Goal: Information Seeking & Learning: Understand process/instructions

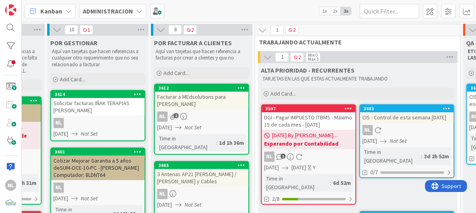
scroll to position [0, 202]
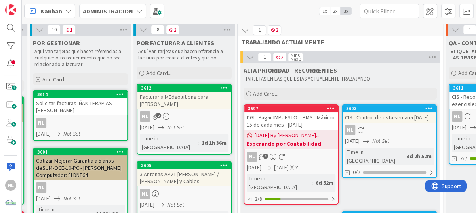
click at [301, 124] on div "DGI - Pagar IMPUESTO ITBMS - Máximo 15 de cada mes - [DATE]" at bounding box center [290, 120] width 93 height 17
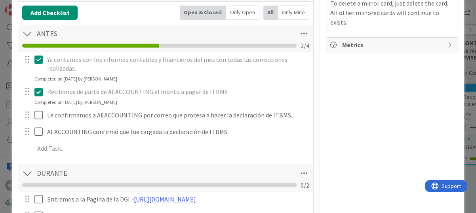
scroll to position [238, 0]
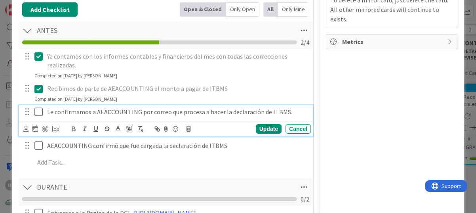
click at [40, 111] on icon at bounding box center [40, 112] width 12 height 10
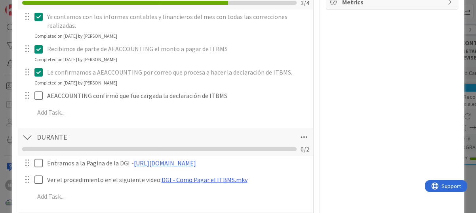
scroll to position [356, 0]
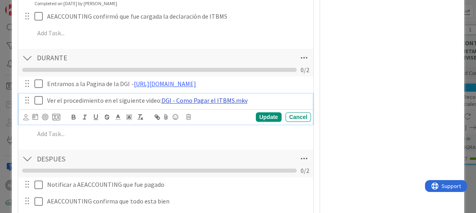
click at [193, 102] on link "DGI - Como Pagar el ITBMS.mkv" at bounding box center [204, 100] width 86 height 8
click at [189, 116] on link "[URL][DOMAIN_NAME]" at bounding box center [181, 115] width 54 height 10
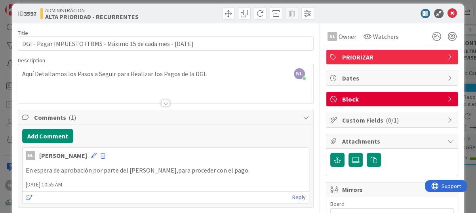
scroll to position [0, 0]
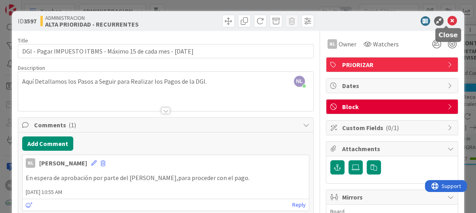
click at [448, 21] on icon at bounding box center [453, 21] width 10 height 10
